Goal: Task Accomplishment & Management: Manage account settings

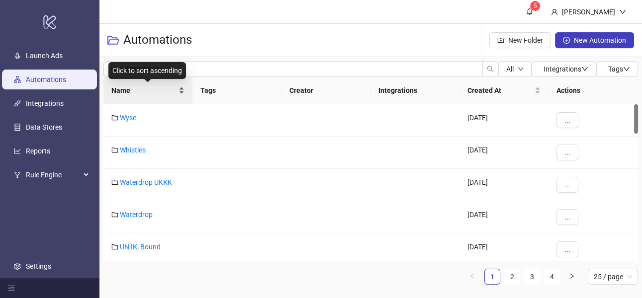
click at [137, 96] on div "Name" at bounding box center [147, 90] width 73 height 11
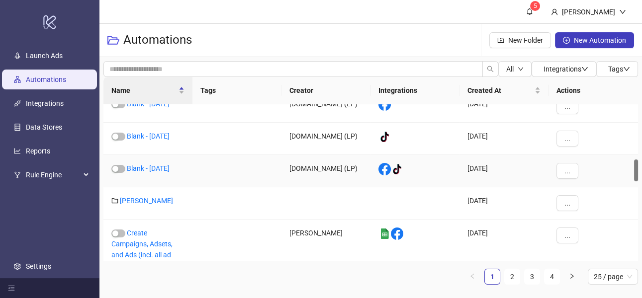
scroll to position [390, 0]
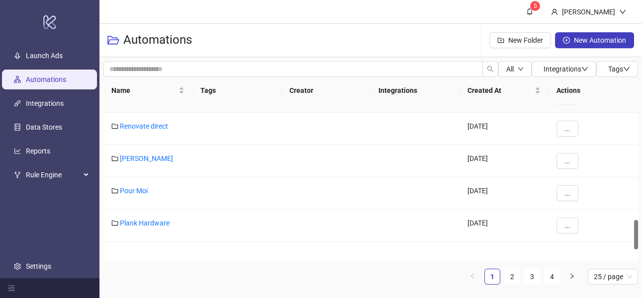
scroll to position [674, 0]
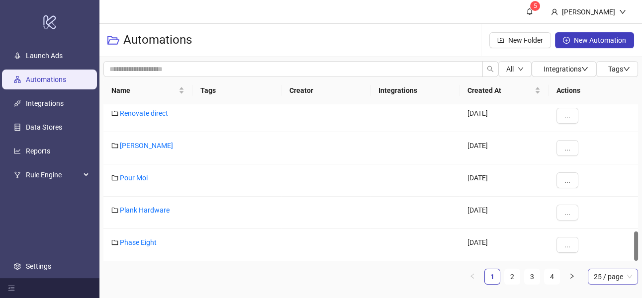
click at [617, 276] on span "25 / page" at bounding box center [613, 277] width 38 height 15
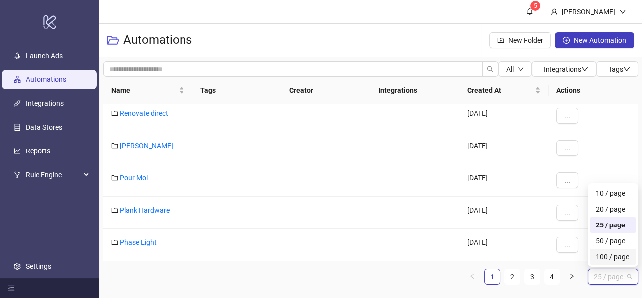
click at [598, 253] on div "100 / page" at bounding box center [613, 257] width 34 height 11
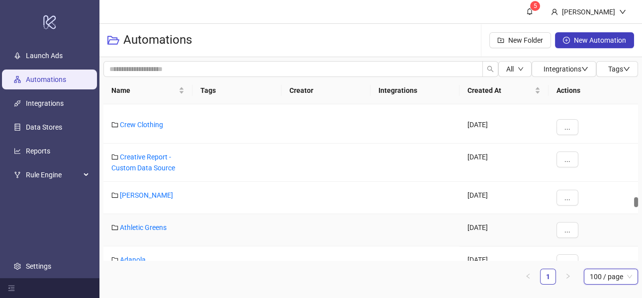
scroll to position [1846, 0]
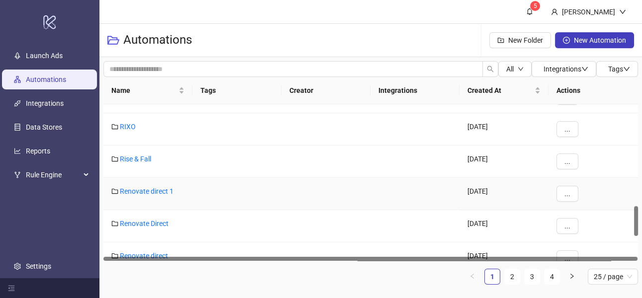
scroll to position [674, 0]
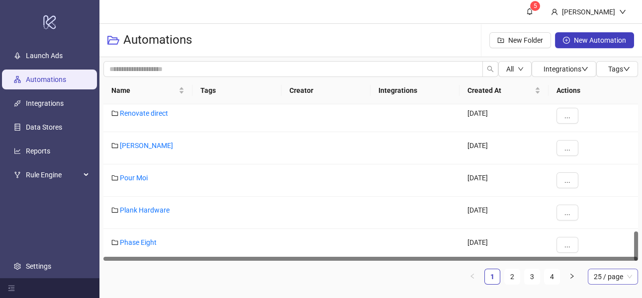
click at [599, 275] on span "25 / page" at bounding box center [613, 277] width 38 height 15
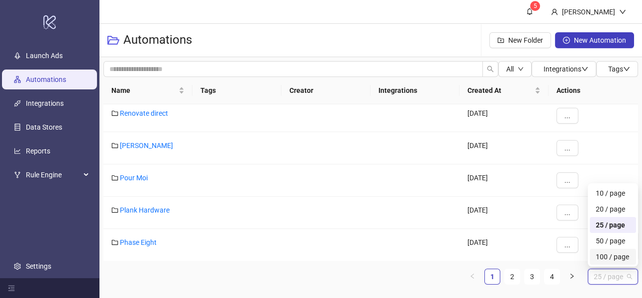
click at [594, 255] on div "100 / page" at bounding box center [613, 257] width 46 height 16
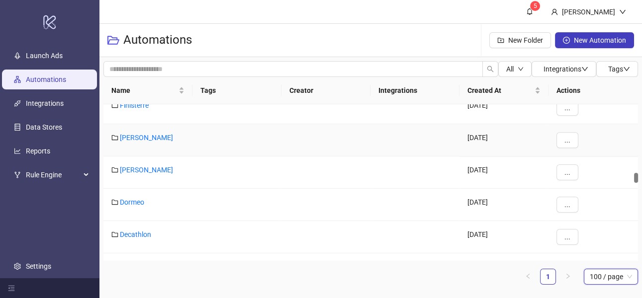
scroll to position [1652, 0]
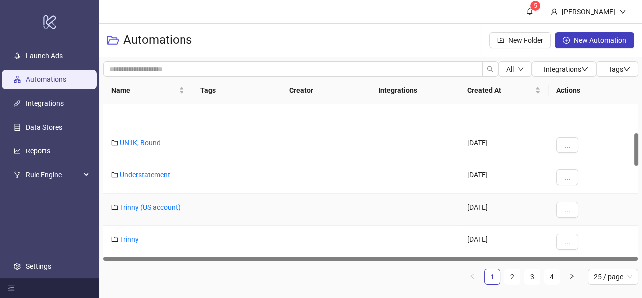
scroll to position [145, 0]
